Goal: Information Seeking & Learning: Learn about a topic

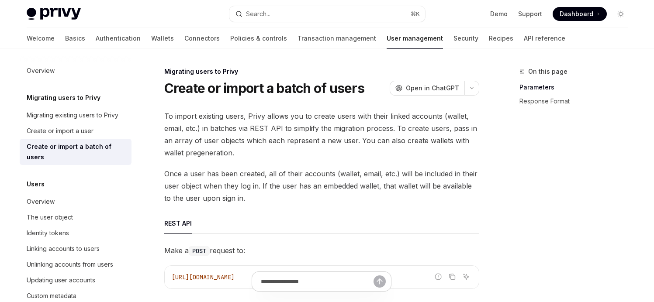
type textarea "*"
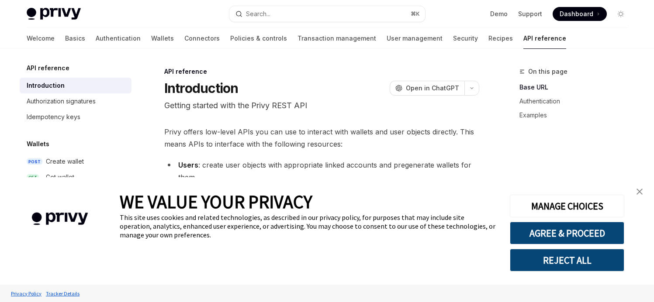
type textarea "*"
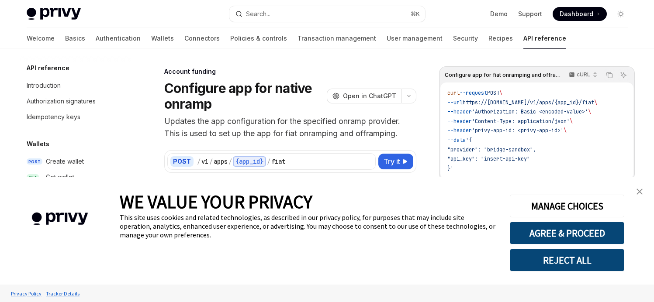
scroll to position [225, 0]
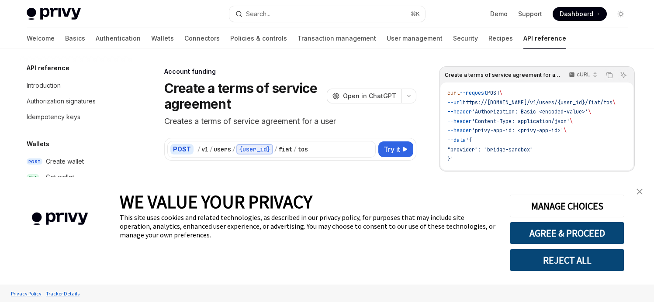
scroll to position [251, 0]
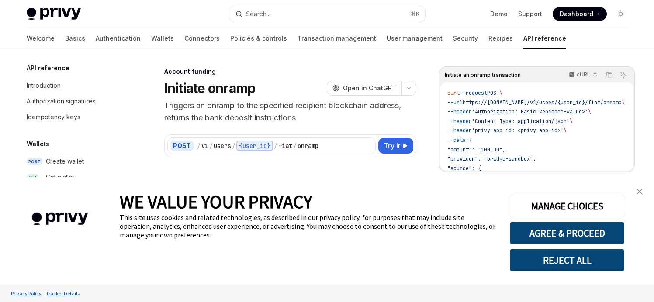
scroll to position [303, 0]
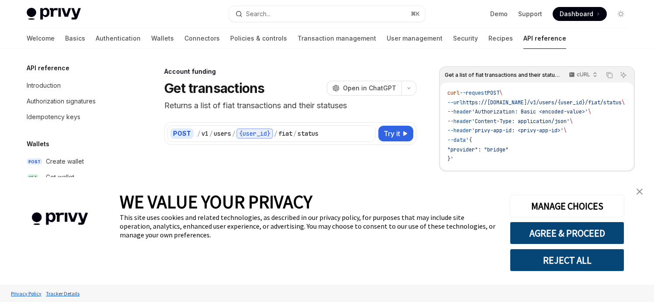
scroll to position [335, 0]
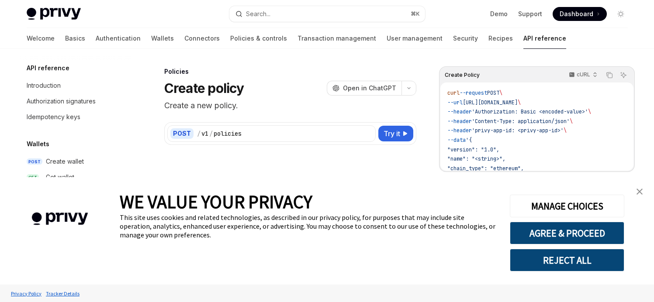
scroll to position [379, 0]
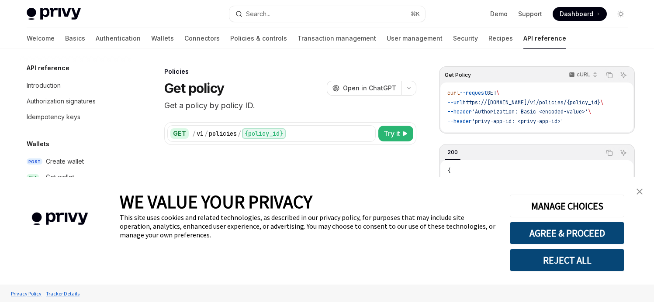
scroll to position [395, 0]
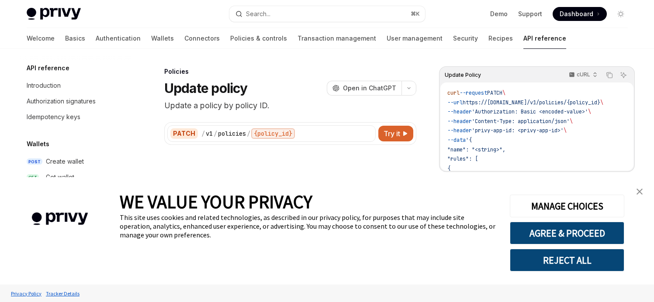
scroll to position [411, 0]
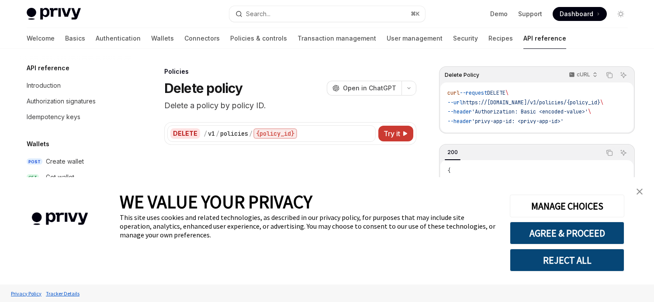
scroll to position [427, 0]
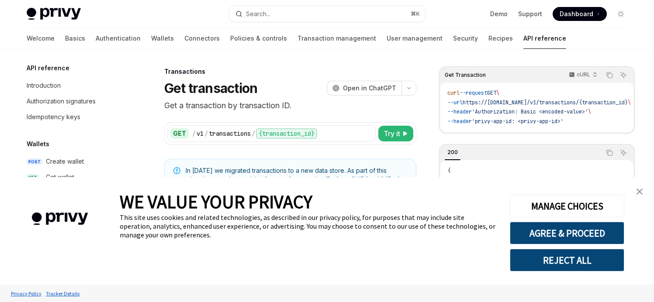
scroll to position [487, 0]
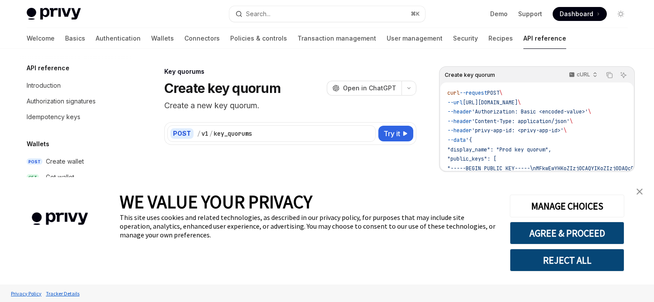
scroll to position [532, 0]
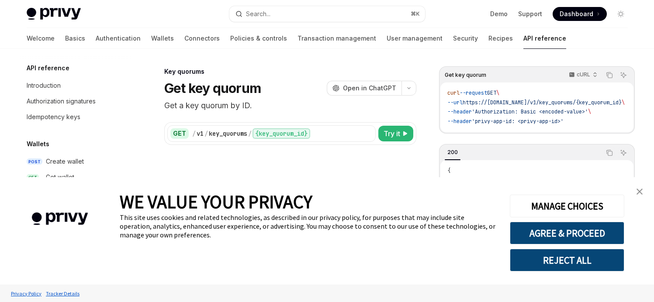
scroll to position [547, 0]
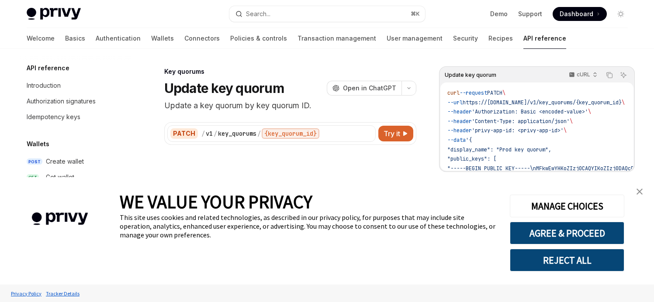
scroll to position [563, 0]
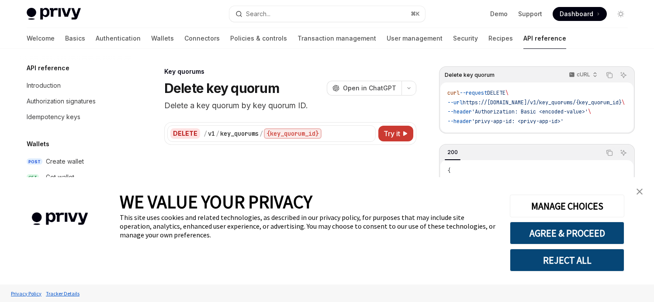
scroll to position [579, 0]
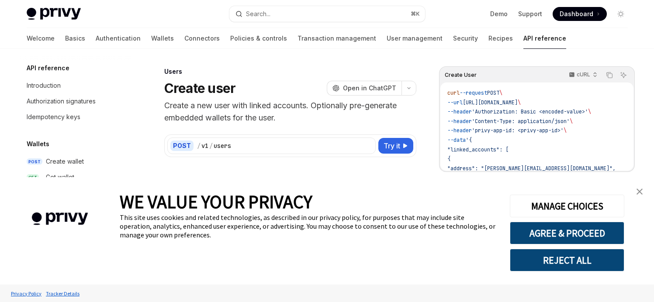
scroll to position [616, 0]
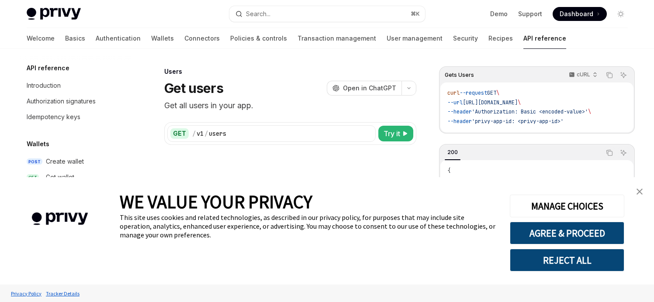
scroll to position [616, 0]
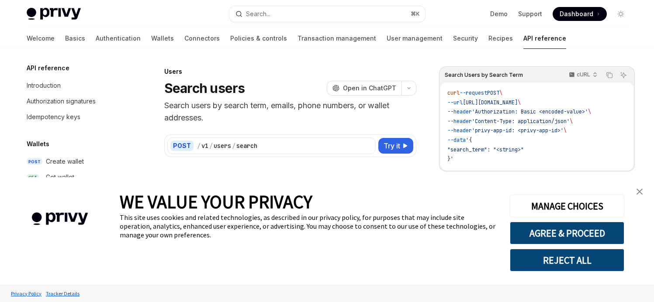
scroll to position [616, 0]
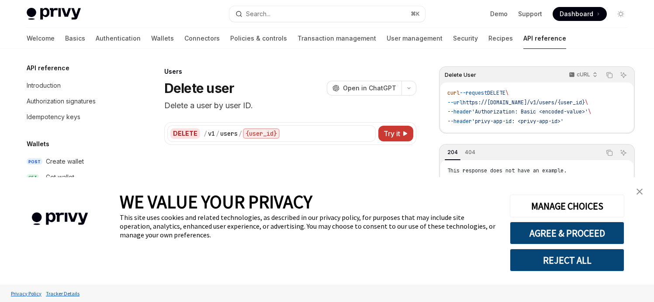
scroll to position [616, 0]
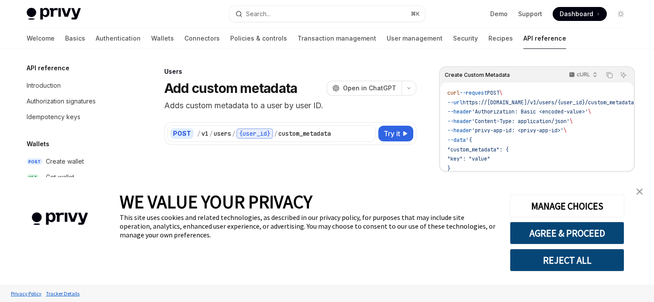
scroll to position [616, 0]
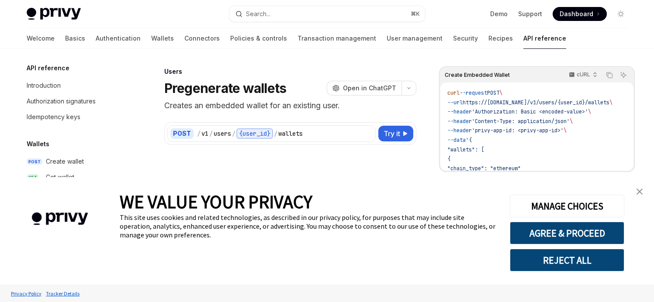
scroll to position [616, 0]
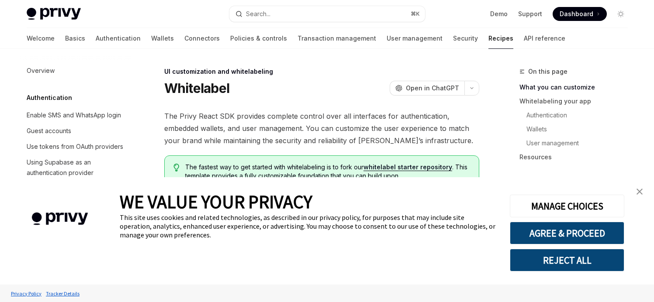
scroll to position [443, 0]
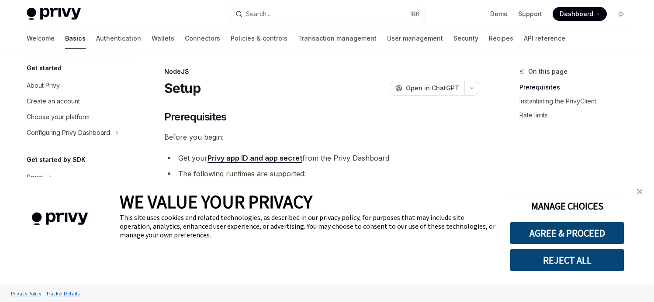
scroll to position [128, 0]
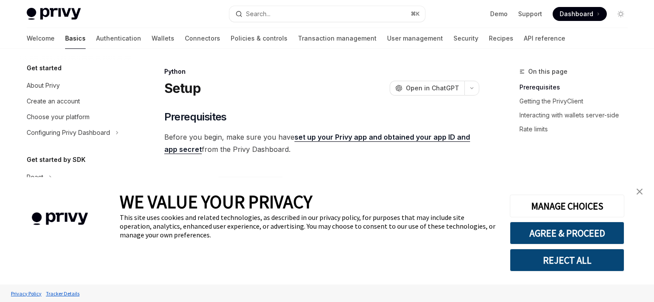
scroll to position [159, 0]
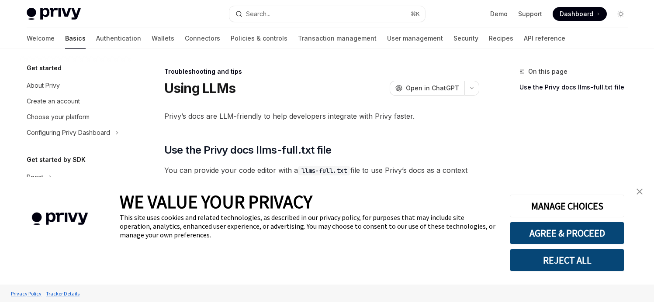
scroll to position [194, 0]
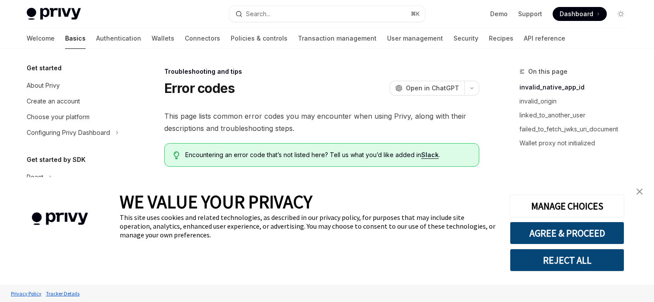
scroll to position [194, 0]
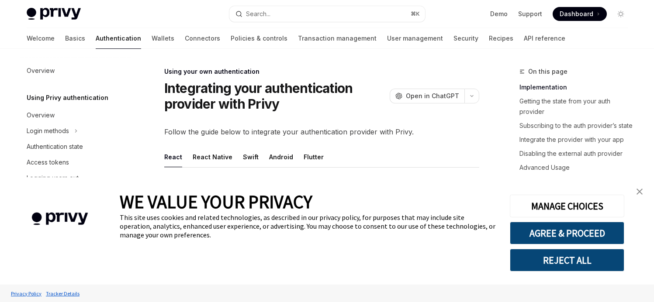
scroll to position [24, 0]
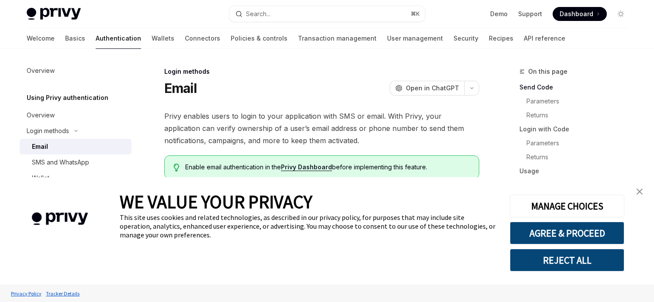
type textarea "*"
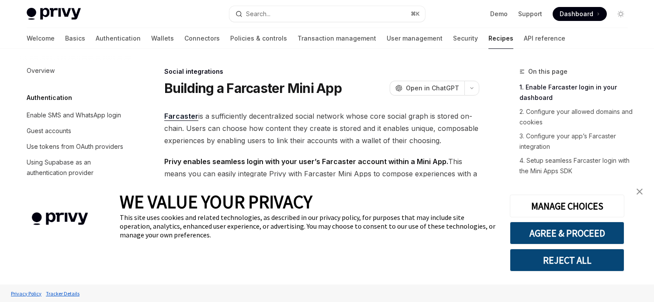
scroll to position [643, 0]
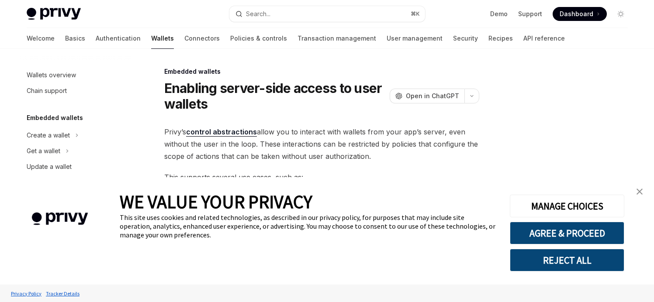
type textarea "*"
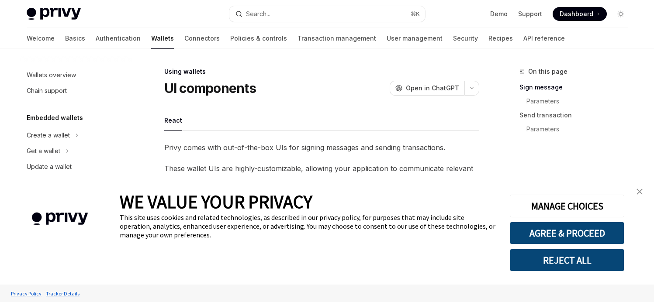
scroll to position [198, 0]
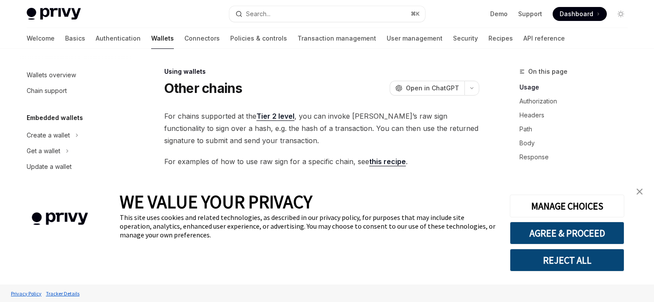
scroll to position [167, 0]
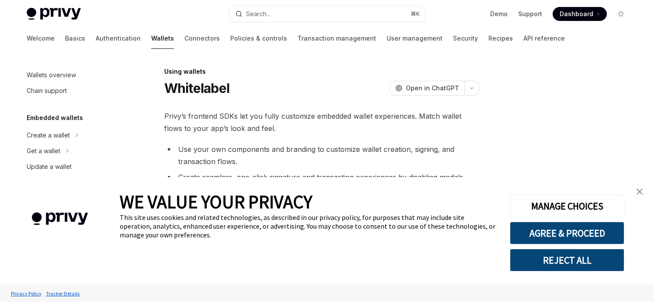
scroll to position [214, 0]
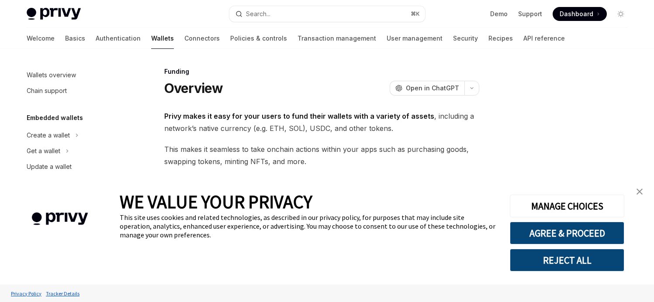
scroll to position [259, 0]
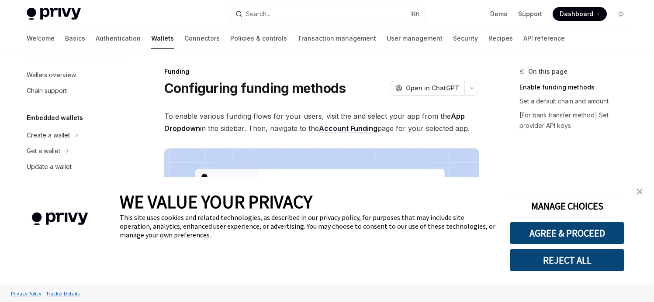
scroll to position [290, 0]
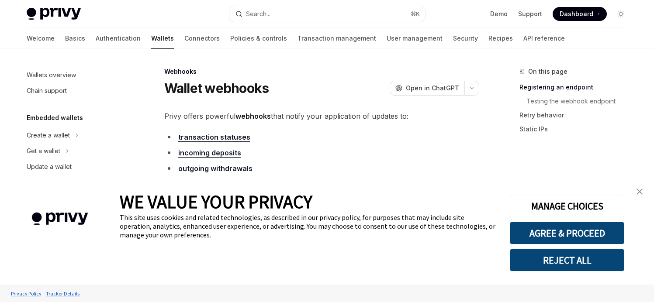
scroll to position [351, 0]
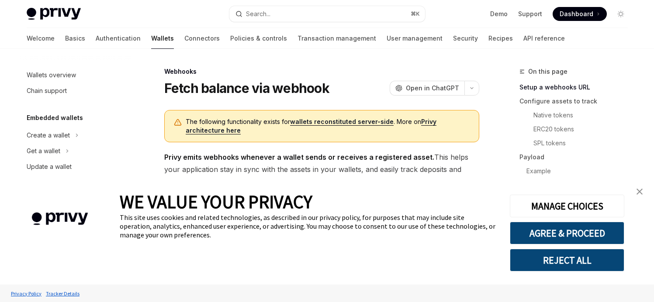
scroll to position [366, 0]
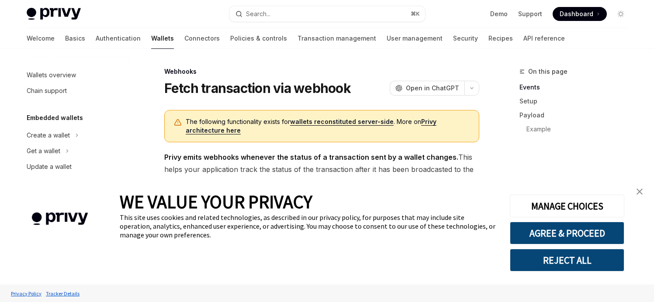
scroll to position [382, 0]
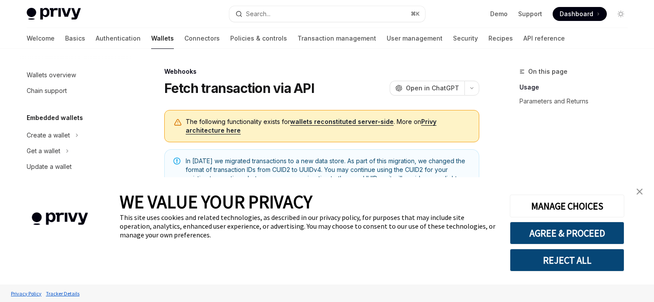
scroll to position [398, 0]
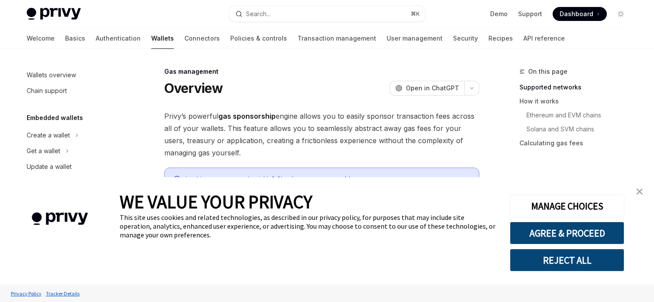
scroll to position [442, 0]
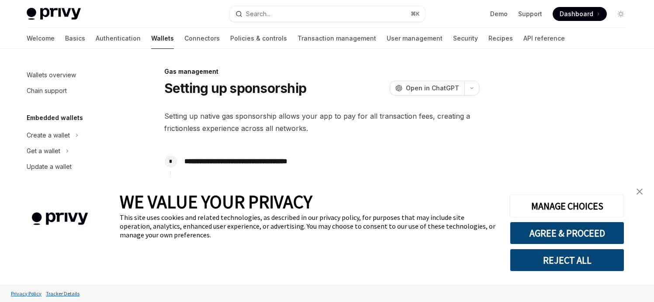
scroll to position [448, 0]
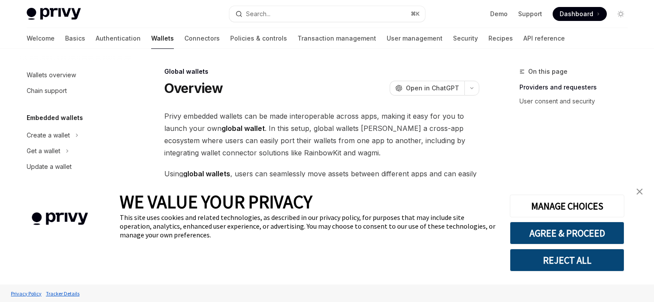
scroll to position [448, 0]
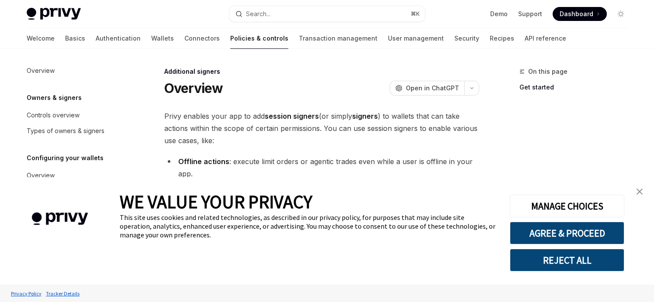
scroll to position [215, 0]
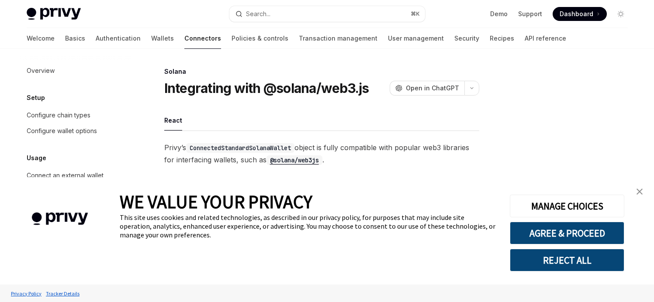
scroll to position [77, 0]
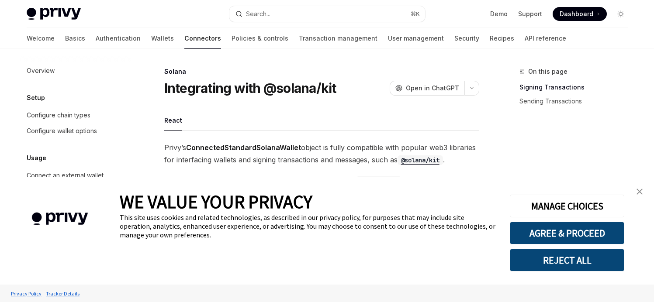
scroll to position [77, 0]
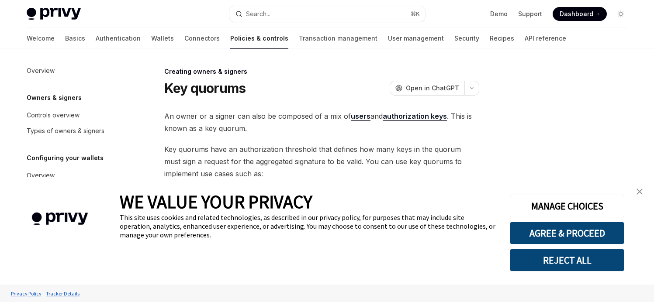
scroll to position [123, 0]
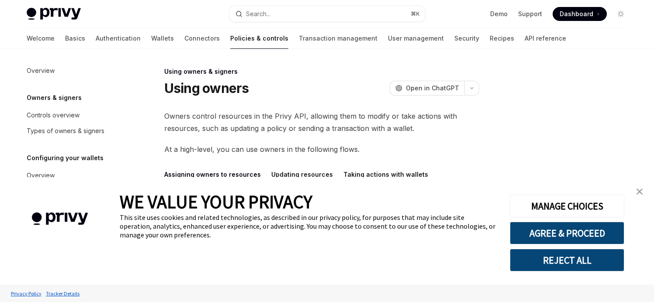
scroll to position [168, 0]
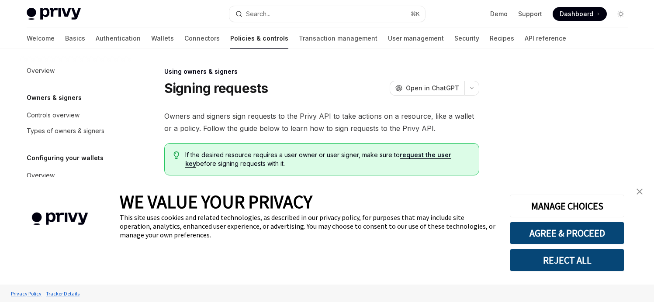
scroll to position [215, 0]
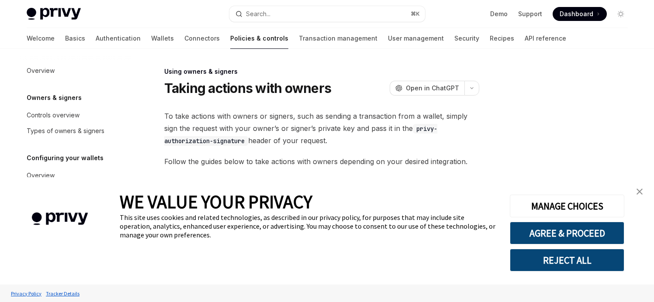
scroll to position [231, 0]
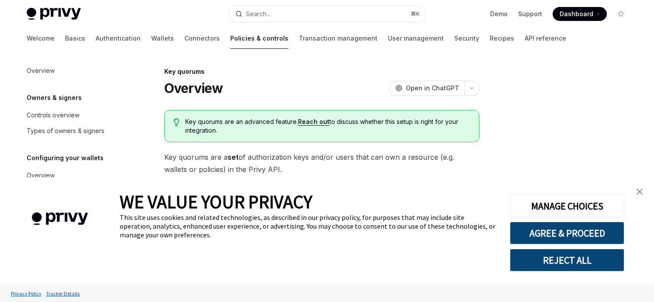
scroll to position [275, 0]
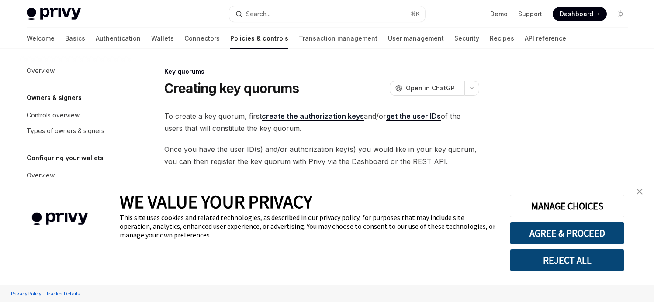
scroll to position [291, 0]
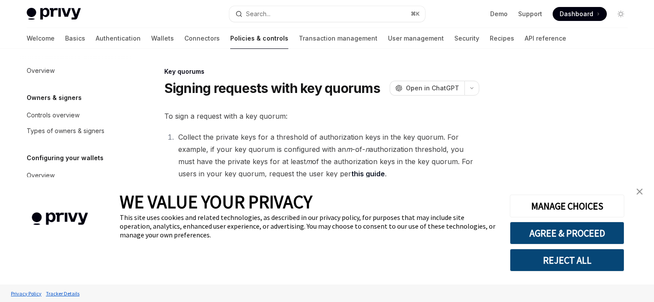
scroll to position [307, 0]
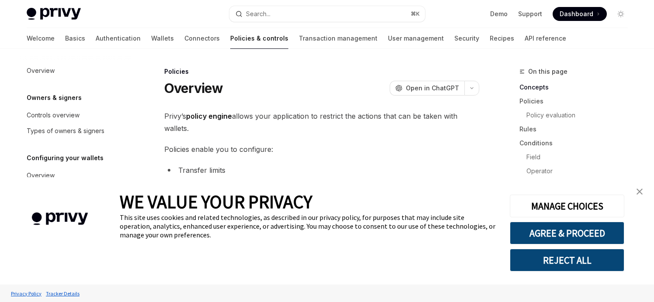
scroll to position [313, 0]
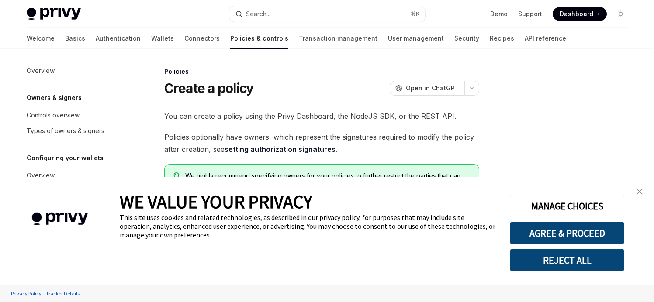
scroll to position [313, 0]
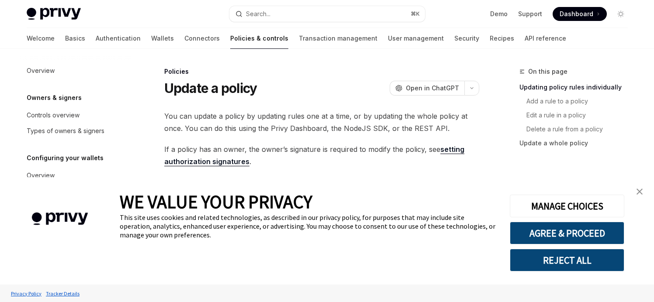
scroll to position [313, 0]
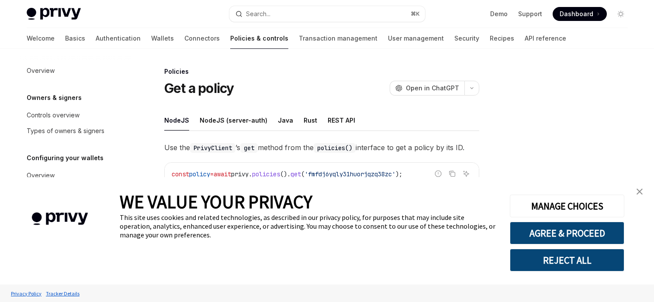
scroll to position [313, 0]
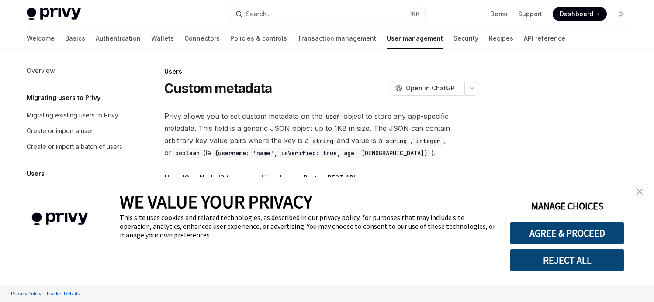
scroll to position [121, 0]
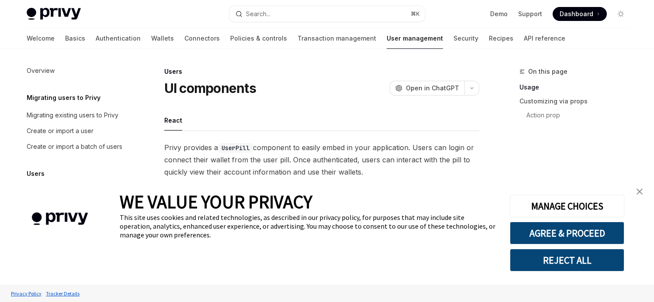
scroll to position [136, 0]
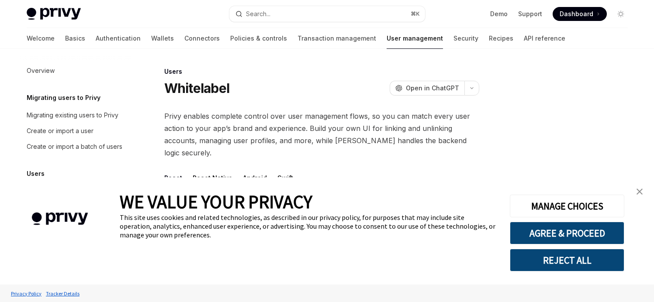
type textarea "*"
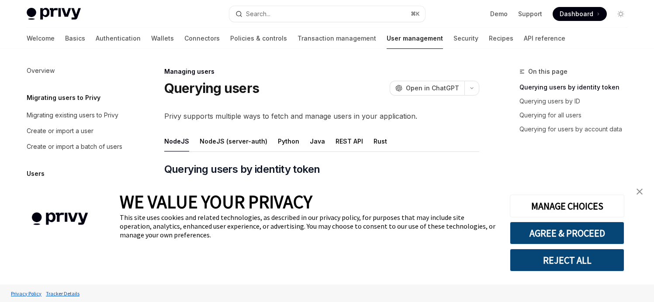
scroll to position [197, 0]
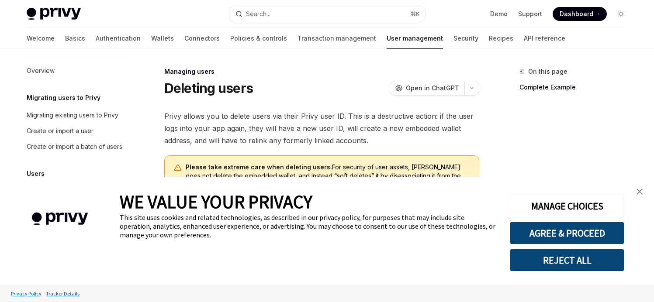
scroll to position [203, 0]
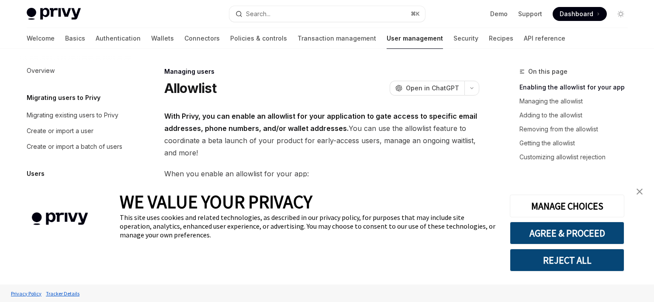
scroll to position [203, 0]
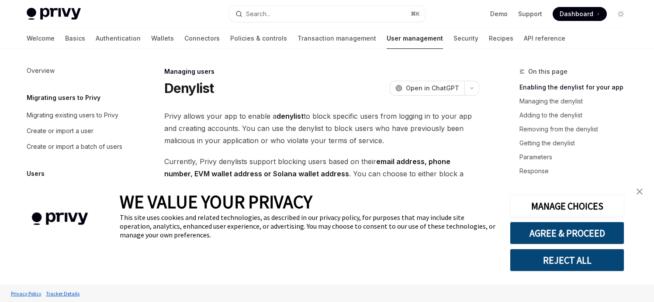
scroll to position [203, 0]
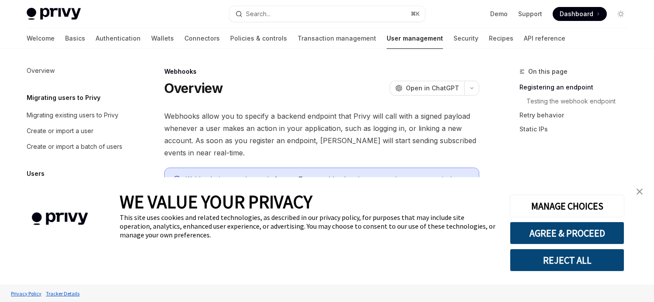
scroll to position [203, 0]
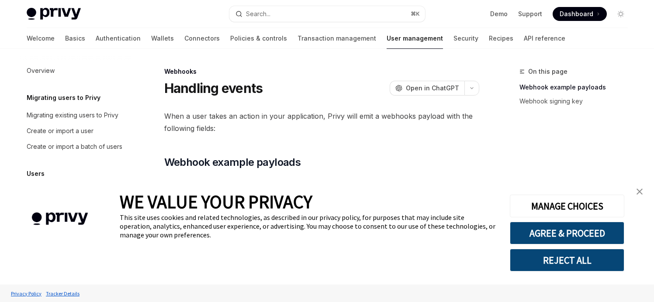
scroll to position [203, 0]
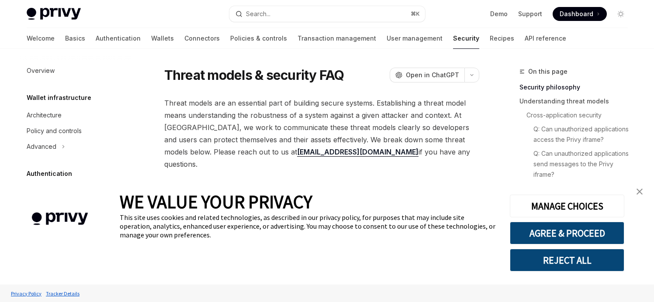
scroll to position [31, 0]
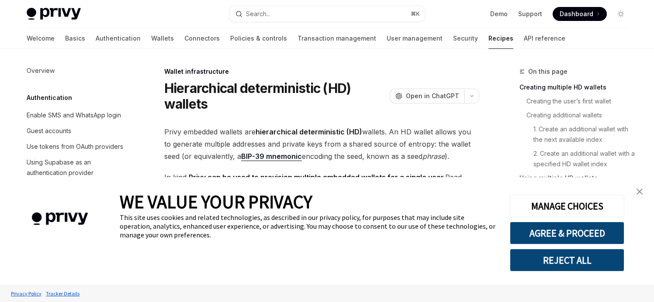
scroll to position [168, 0]
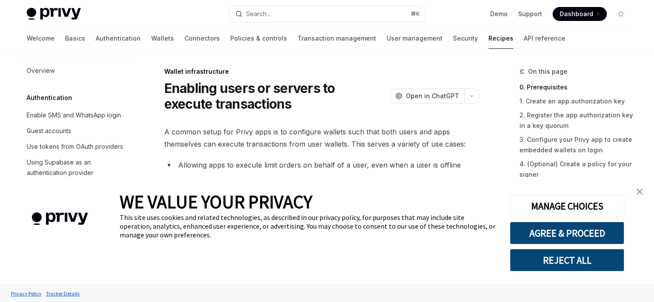
scroll to position [194, 0]
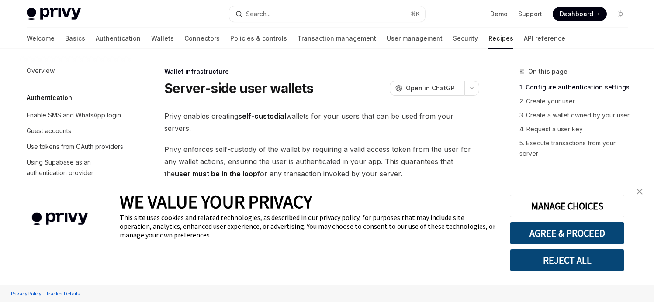
scroll to position [215, 0]
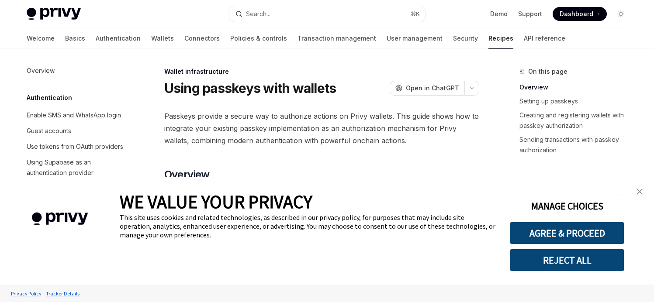
scroll to position [231, 0]
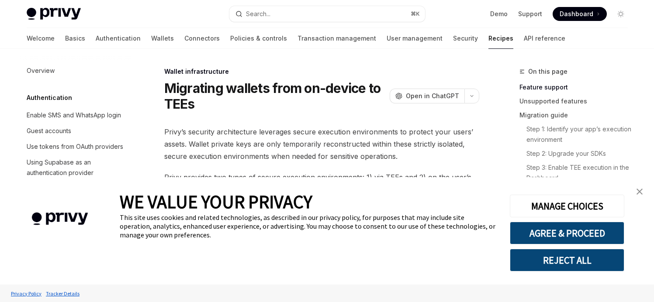
scroll to position [252, 0]
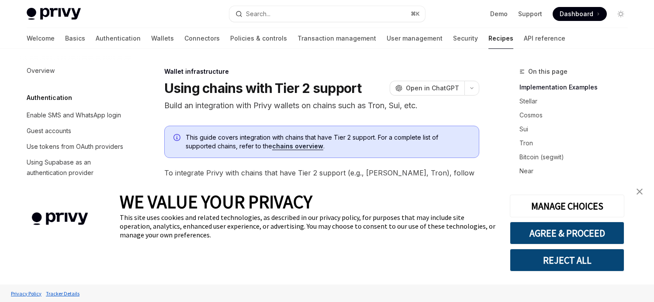
type textarea "*"
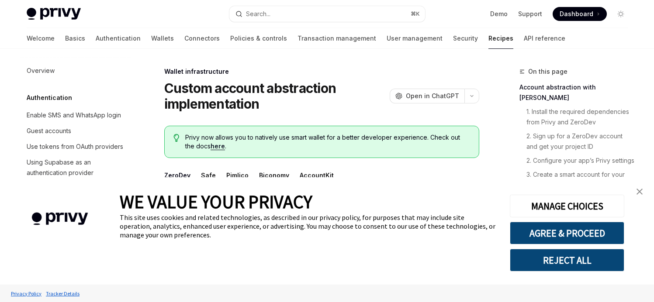
scroll to position [304, 0]
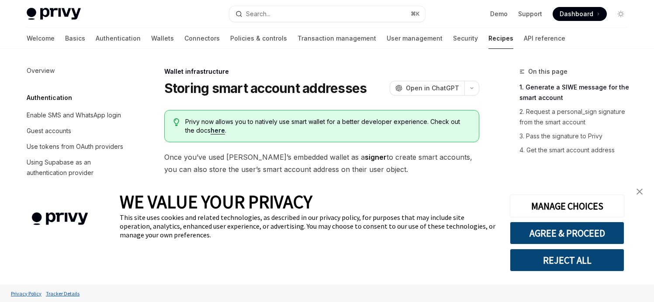
scroll to position [330, 0]
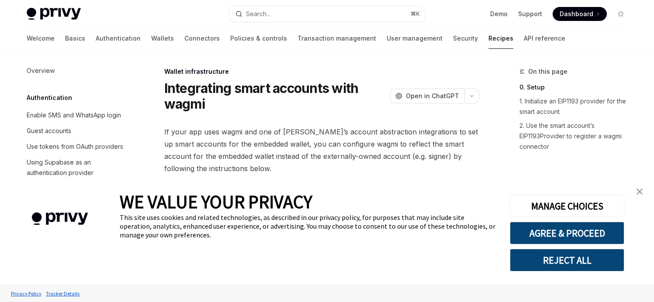
scroll to position [357, 0]
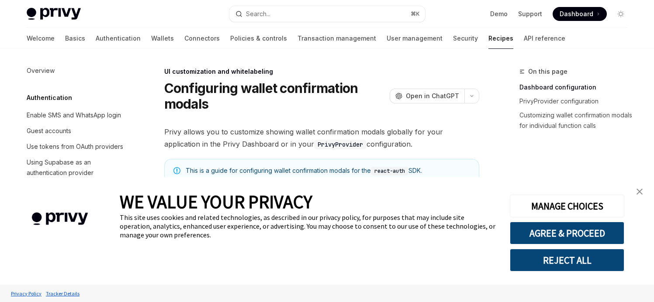
scroll to position [422, 0]
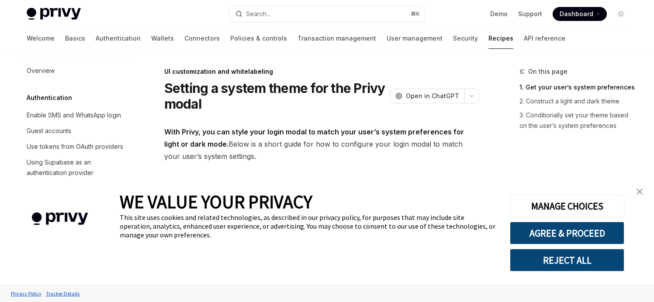
scroll to position [464, 0]
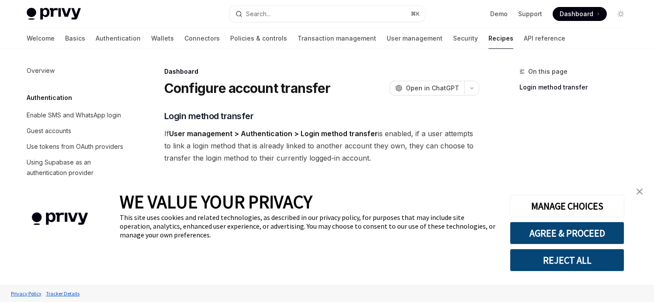
scroll to position [514, 0]
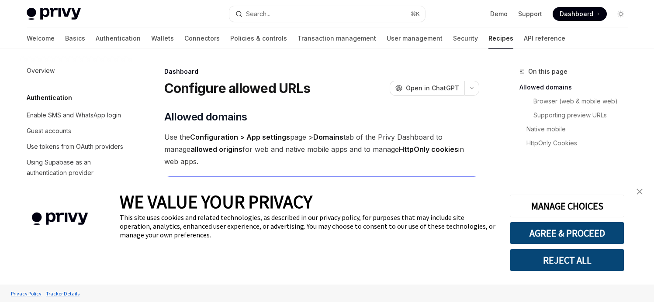
scroll to position [530, 0]
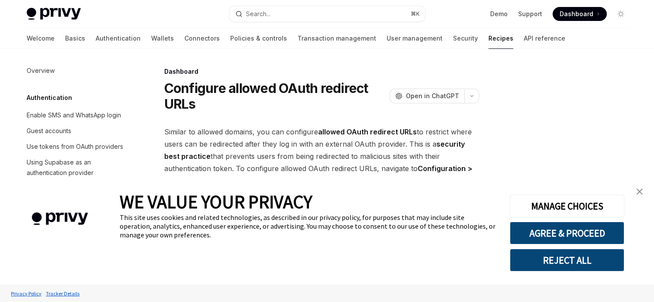
scroll to position [551, 0]
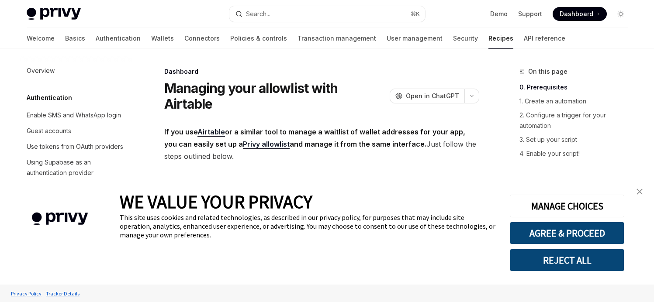
scroll to position [577, 0]
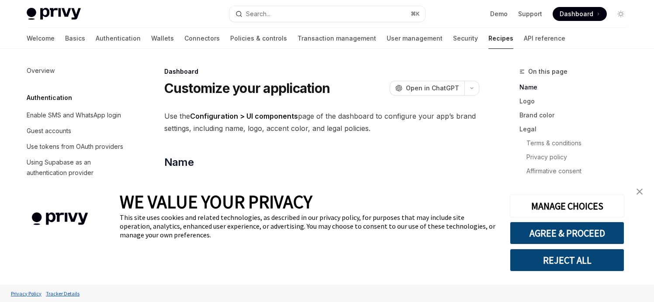
scroll to position [598, 0]
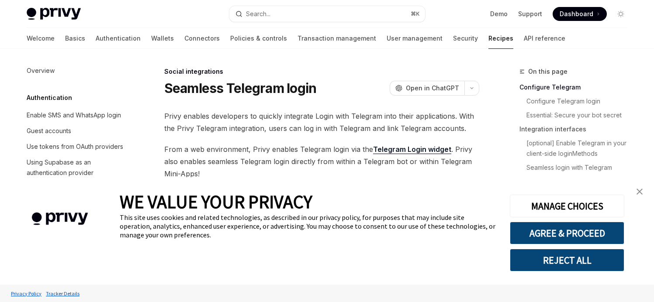
scroll to position [658, 0]
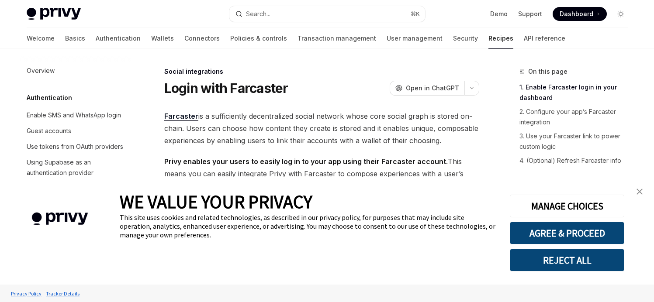
scroll to position [674, 0]
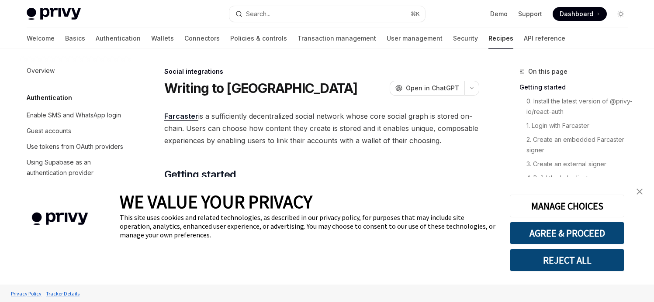
scroll to position [690, 0]
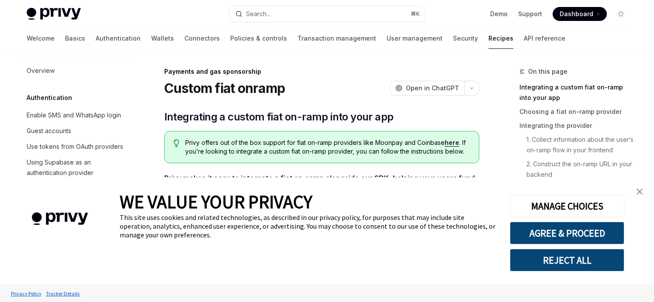
scroll to position [734, 0]
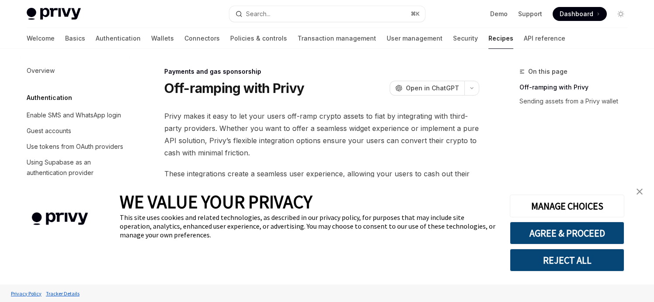
scroll to position [750, 0]
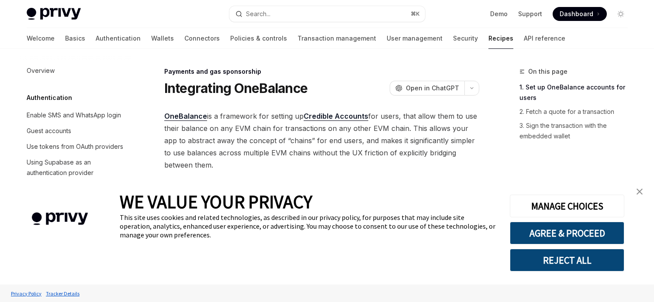
scroll to position [766, 0]
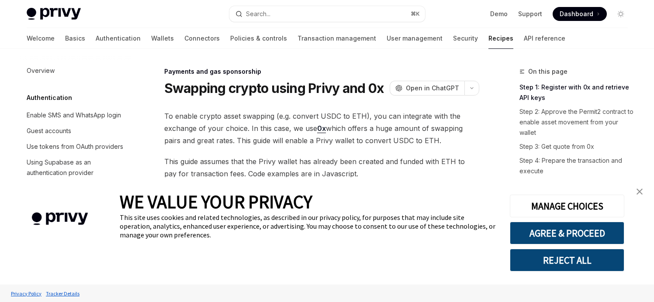
scroll to position [787, 0]
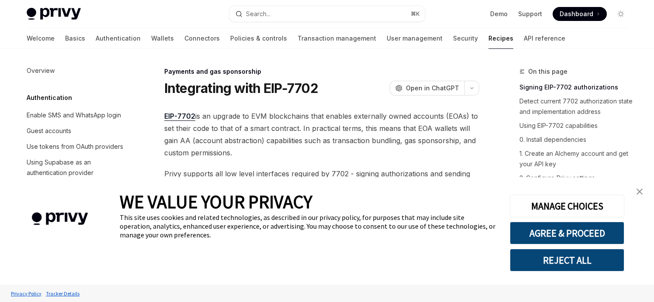
scroll to position [808, 0]
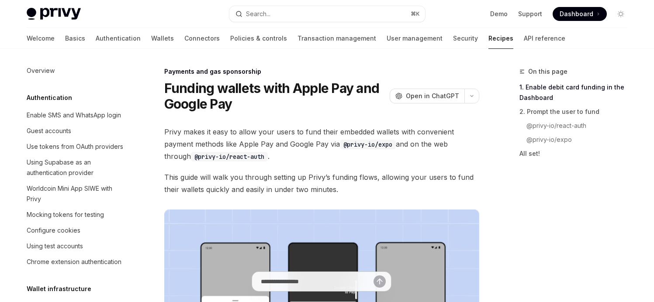
scroll to position [829, 0]
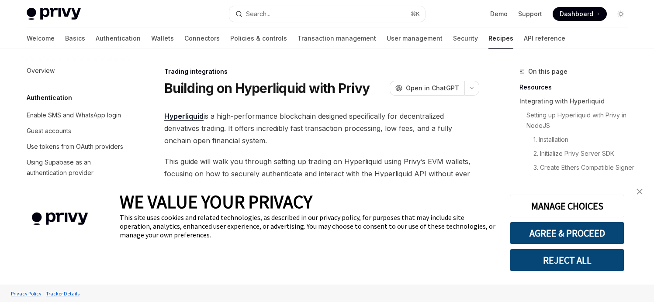
scroll to position [915, 0]
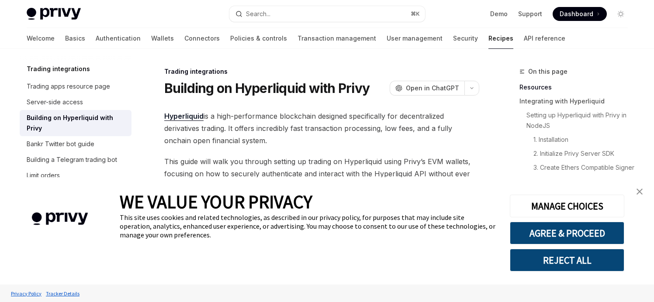
type textarea "*"
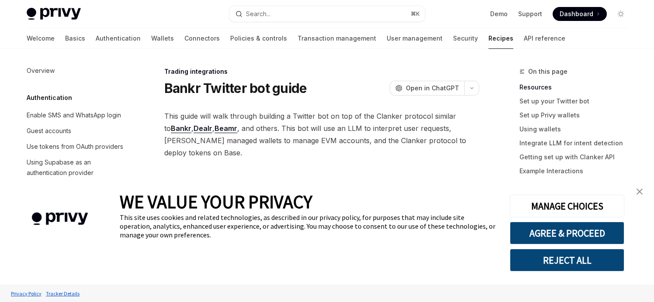
scroll to position [936, 0]
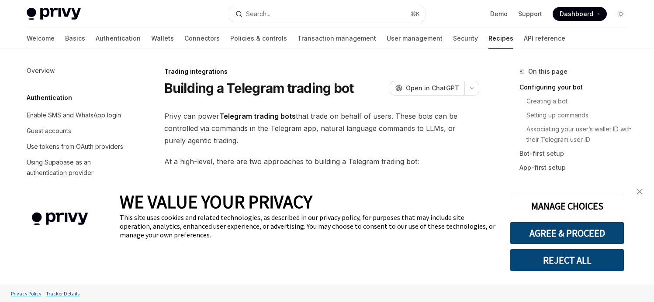
scroll to position [952, 0]
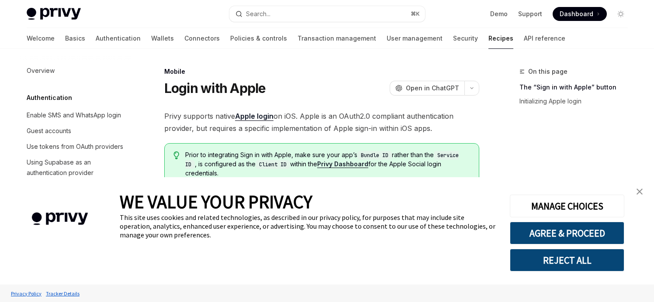
scroll to position [1012, 0]
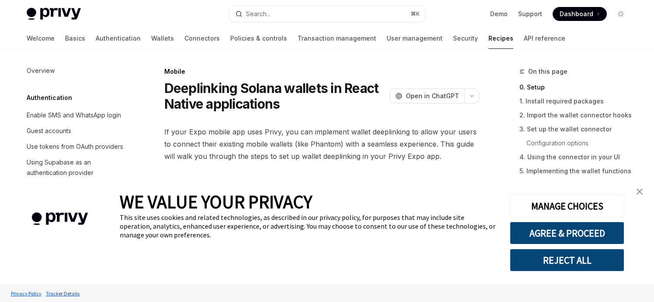
scroll to position [1033, 0]
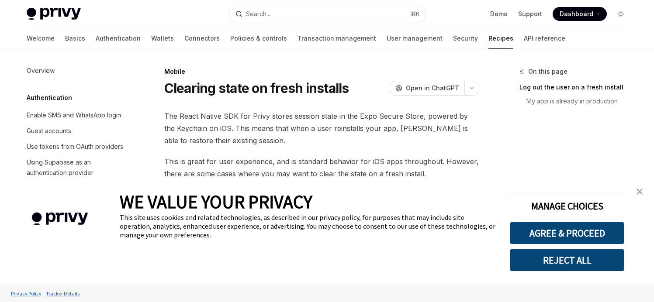
scroll to position [1054, 0]
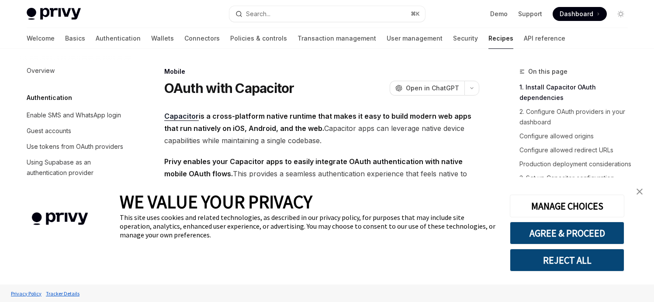
scroll to position [1070, 0]
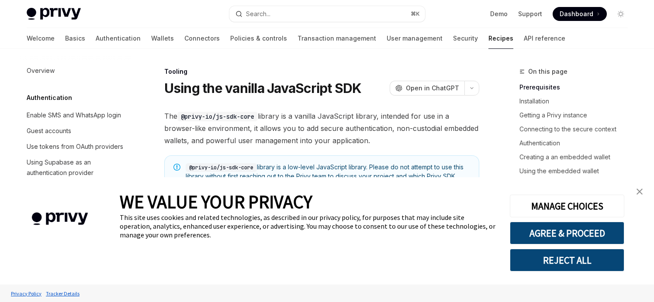
scroll to position [1120, 0]
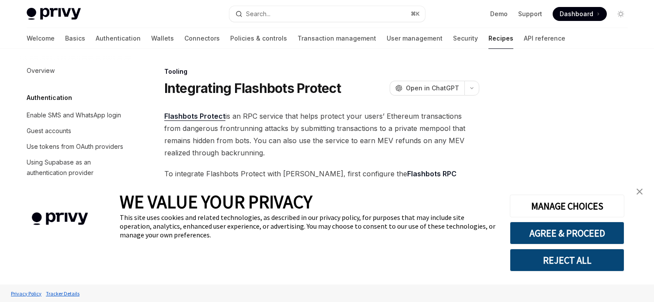
scroll to position [1141, 0]
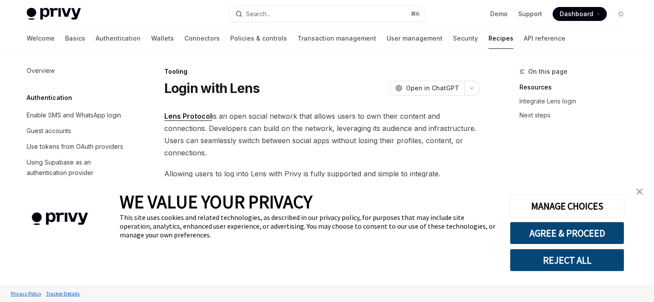
scroll to position [1157, 0]
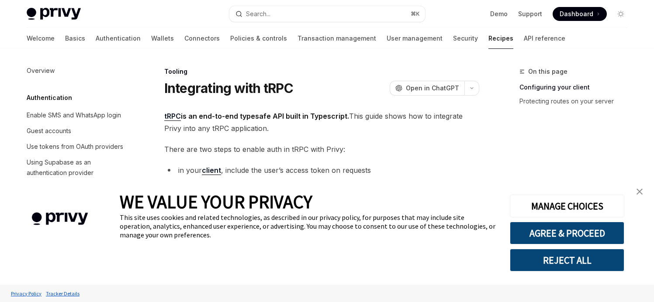
scroll to position [1172, 0]
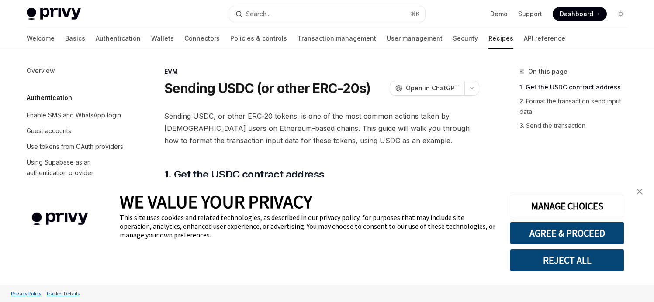
scroll to position [1222, 0]
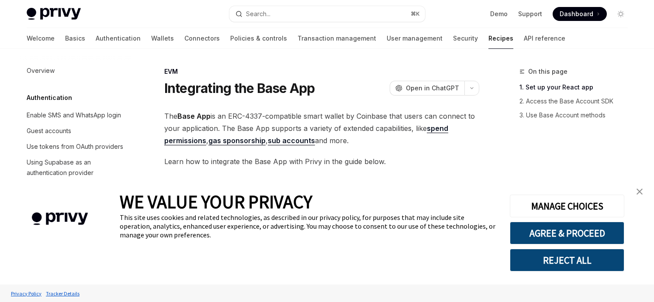
scroll to position [1243, 0]
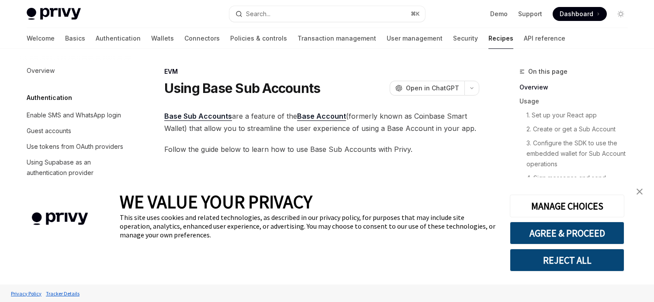
scroll to position [1259, 0]
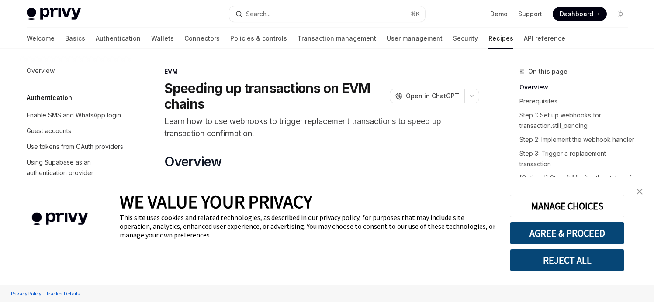
scroll to position [1327, 0]
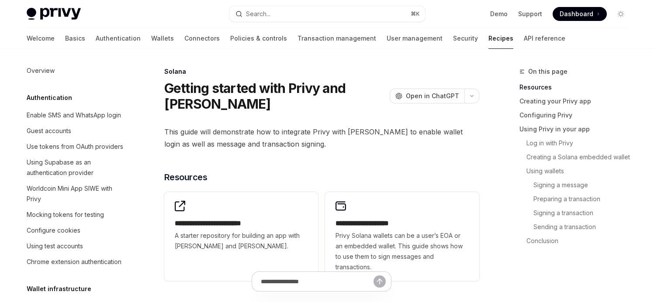
scroll to position [1382, 0]
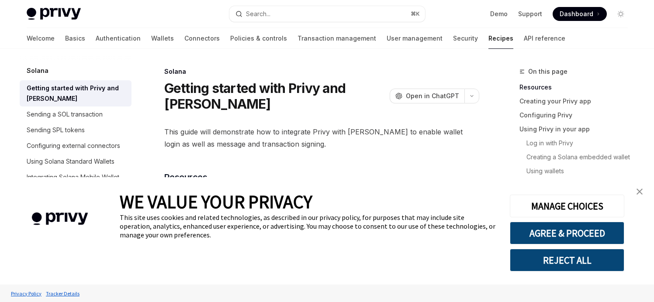
type textarea "*"
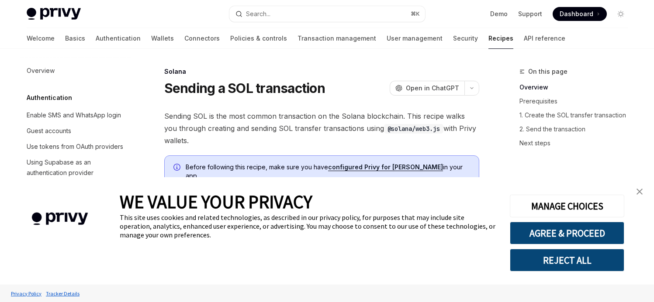
scroll to position [1403, 0]
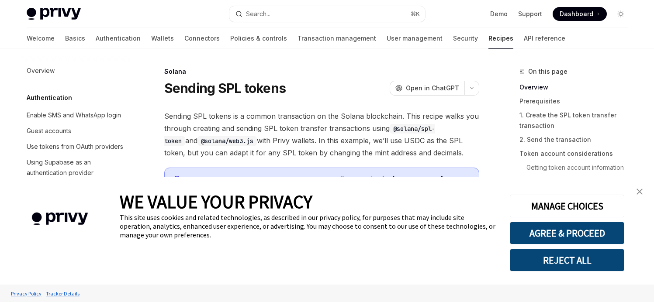
scroll to position [1419, 0]
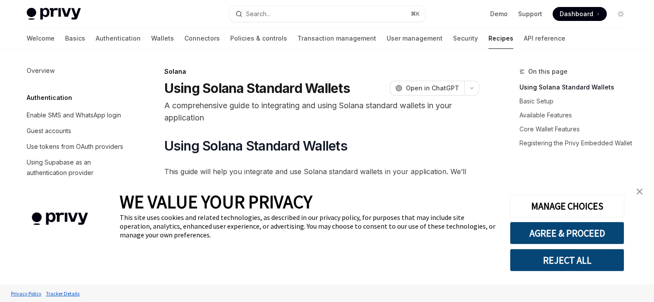
scroll to position [1461, 0]
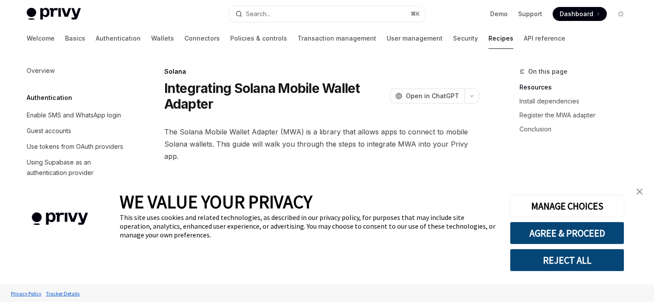
scroll to position [1482, 0]
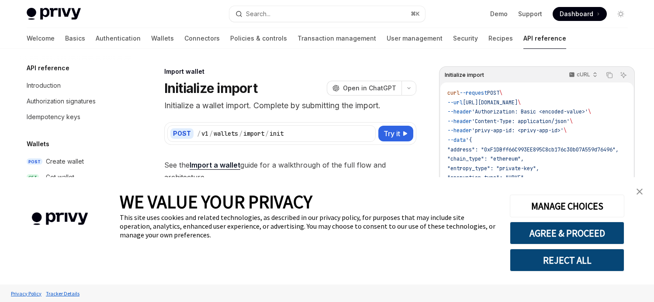
type textarea "*"
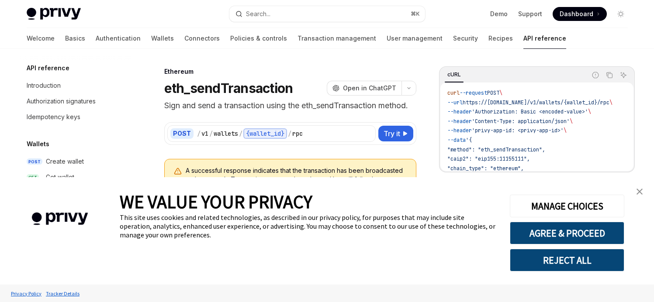
scroll to position [143, 0]
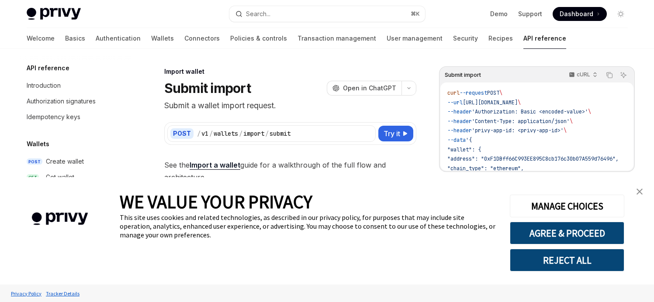
scroll to position [128, 0]
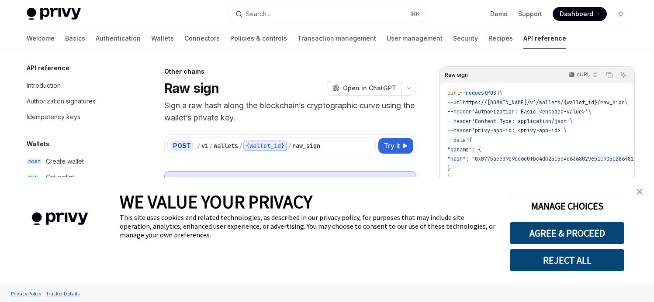
scroll to position [191, 0]
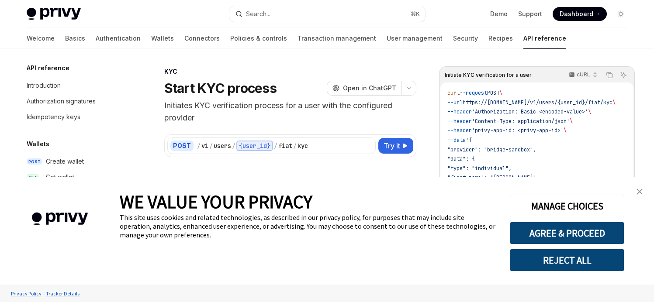
scroll to position [288, 0]
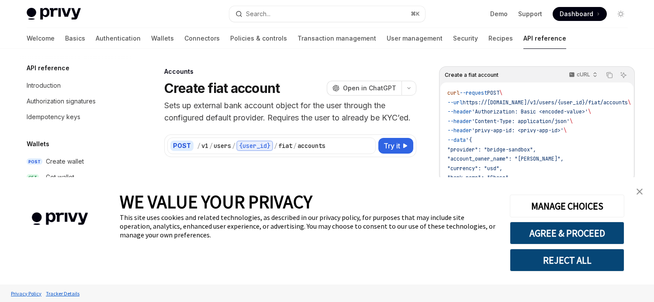
scroll to position [319, 0]
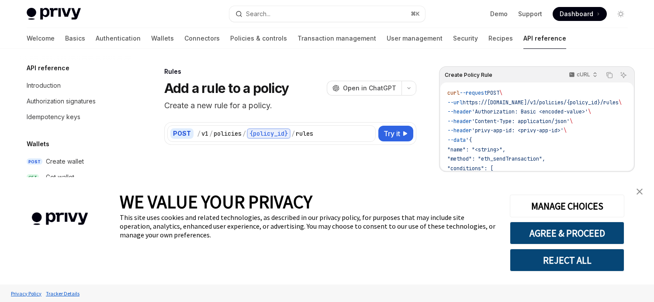
scroll to position [458, 0]
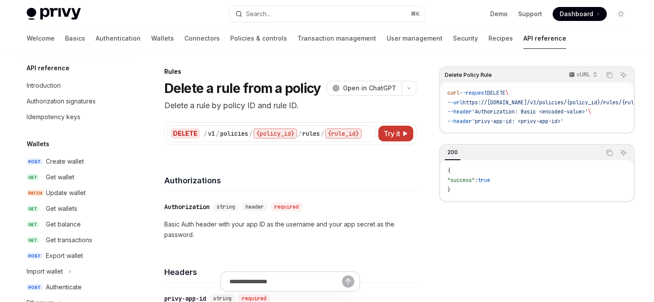
scroll to position [521, 0]
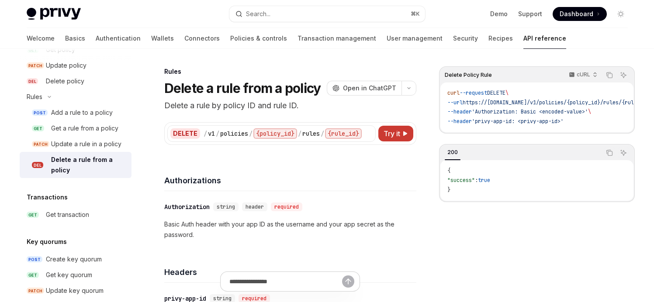
type textarea "*"
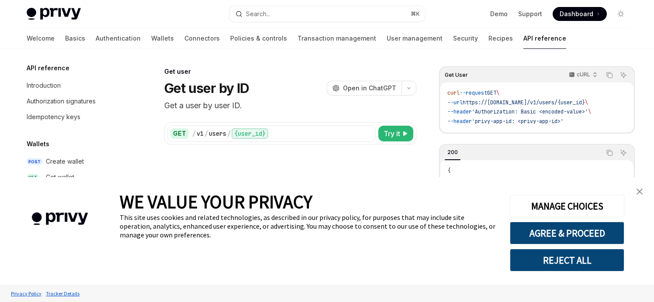
scroll to position [655, 0]
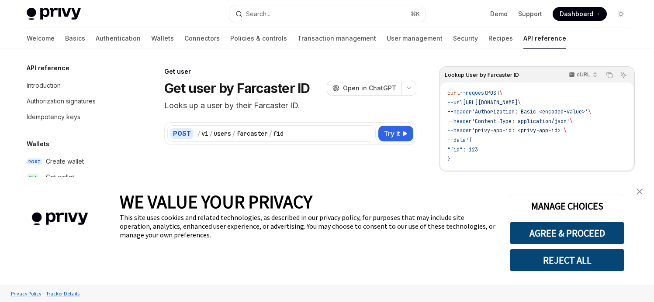
scroll to position [947, 0]
